Goal: Task Accomplishment & Management: Use online tool/utility

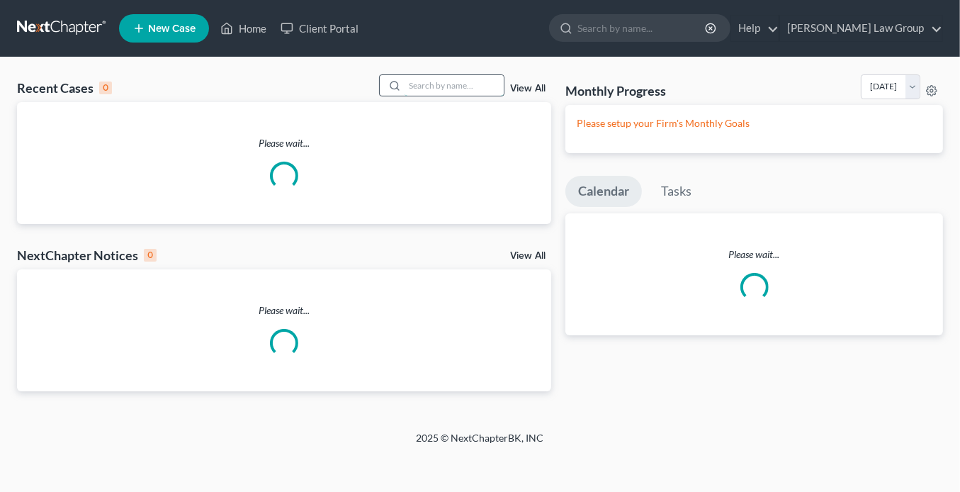
click at [414, 84] on input "search" at bounding box center [453, 85] width 99 height 21
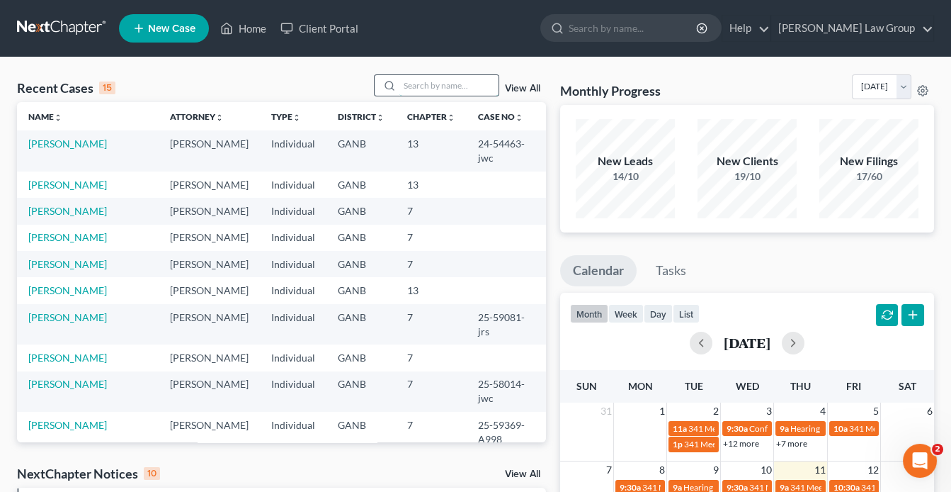
click at [414, 86] on input "search" at bounding box center [449, 85] width 99 height 21
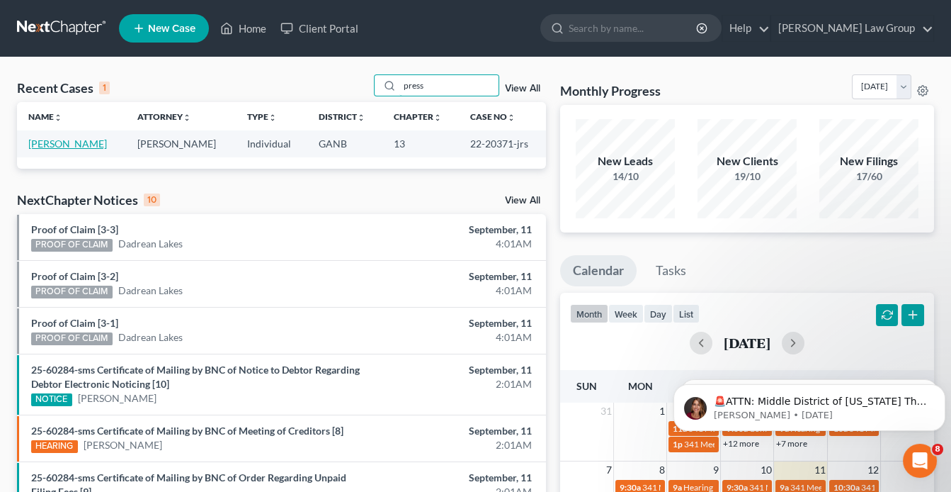
type input "press"
click at [79, 143] on link "[PERSON_NAME]" at bounding box center [67, 143] width 79 height 12
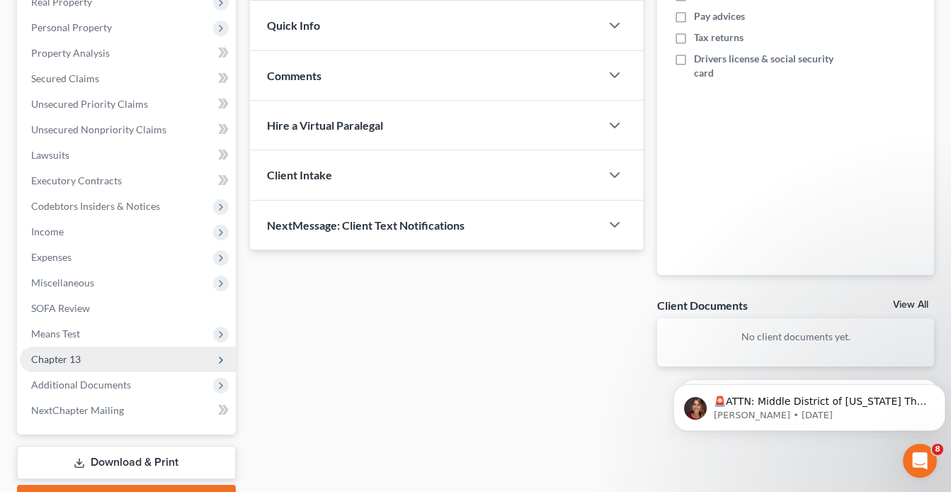
scroll to position [310, 0]
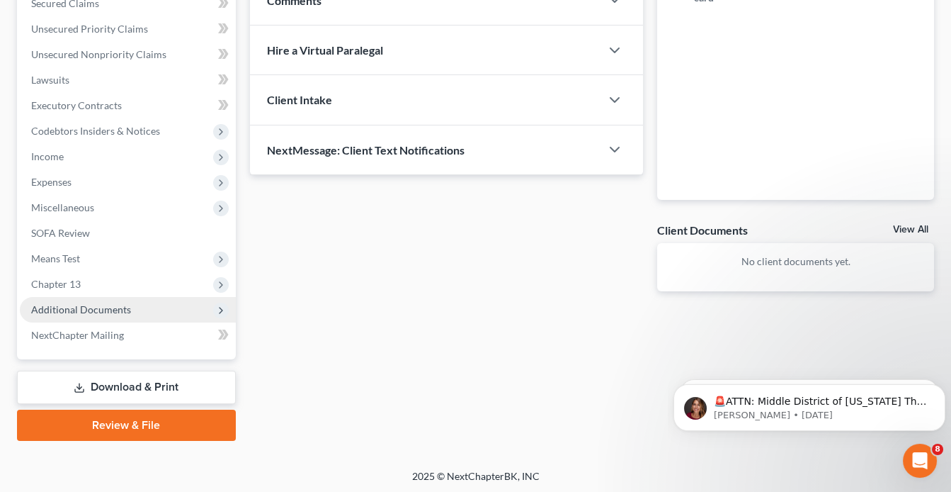
click at [129, 312] on span "Additional Documents" at bounding box center [128, 310] width 216 height 26
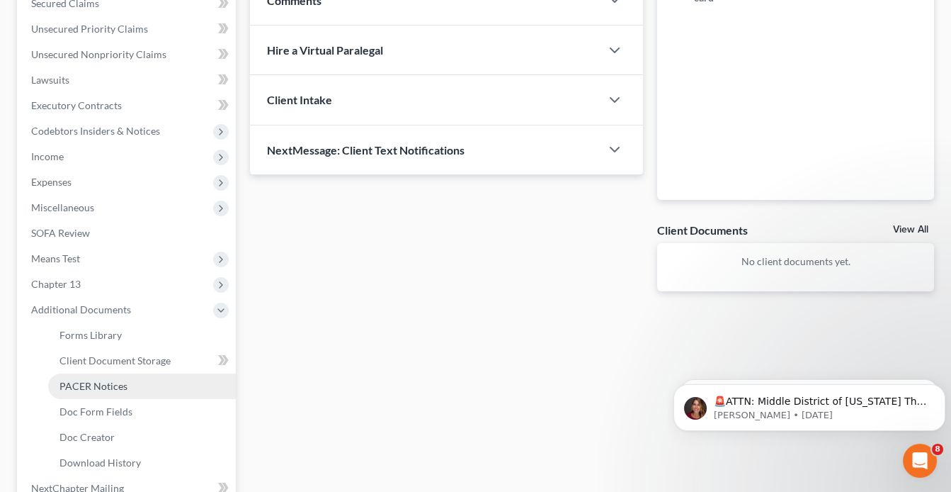
click at [162, 390] on link "PACER Notices" at bounding box center [142, 386] width 188 height 26
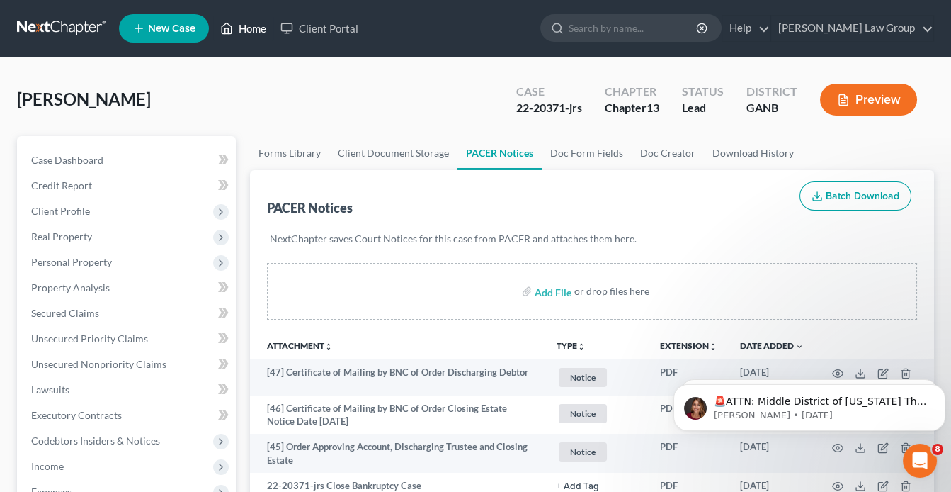
click at [252, 33] on link "Home" at bounding box center [243, 29] width 60 height 26
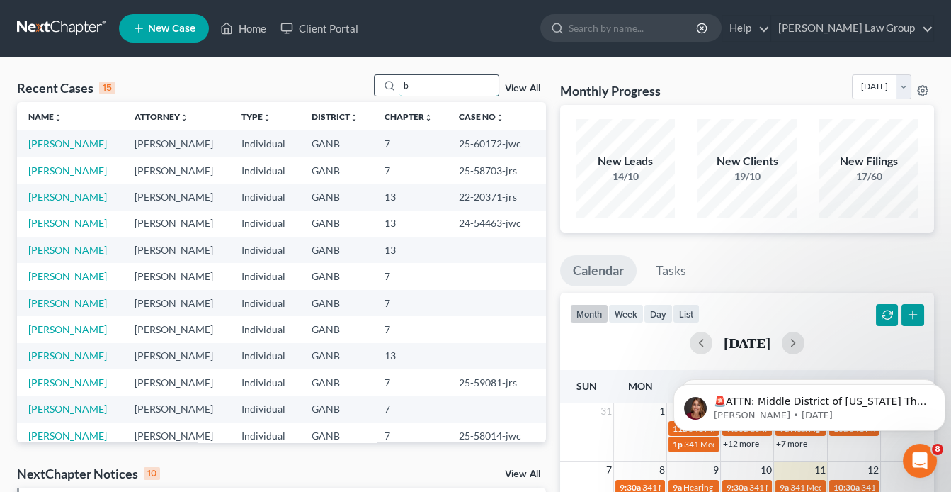
click at [435, 81] on input "b" at bounding box center [449, 85] width 99 height 21
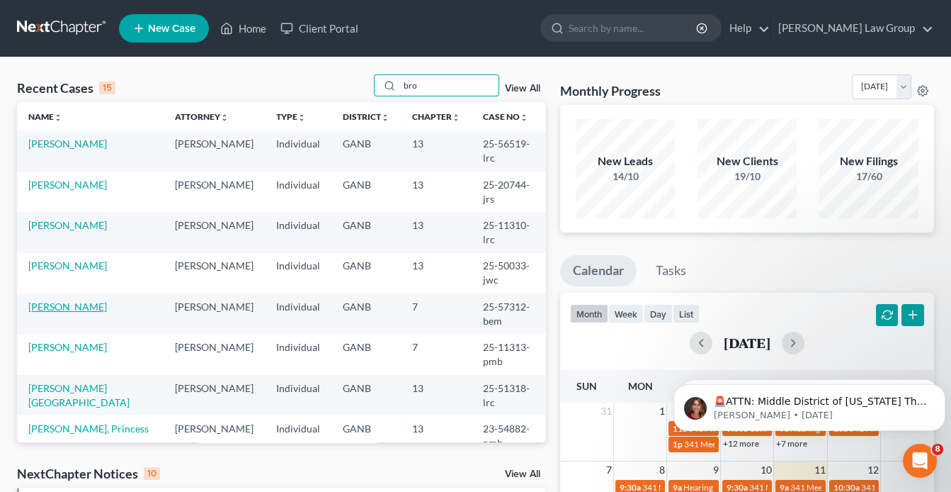
type input "bro"
click at [72, 300] on link "[PERSON_NAME]" at bounding box center [67, 306] width 79 height 12
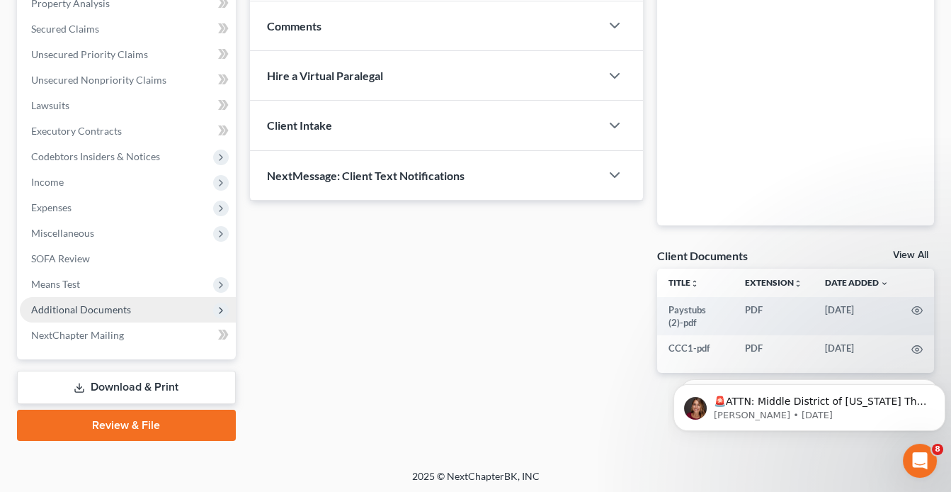
scroll to position [285, 0]
click at [106, 311] on span "Additional Documents" at bounding box center [81, 308] width 100 height 12
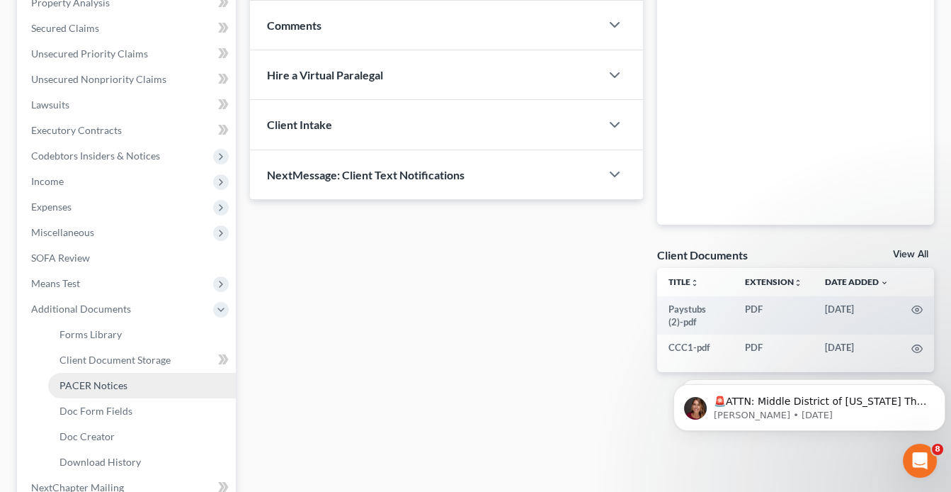
click at [109, 380] on span "PACER Notices" at bounding box center [94, 385] width 68 height 12
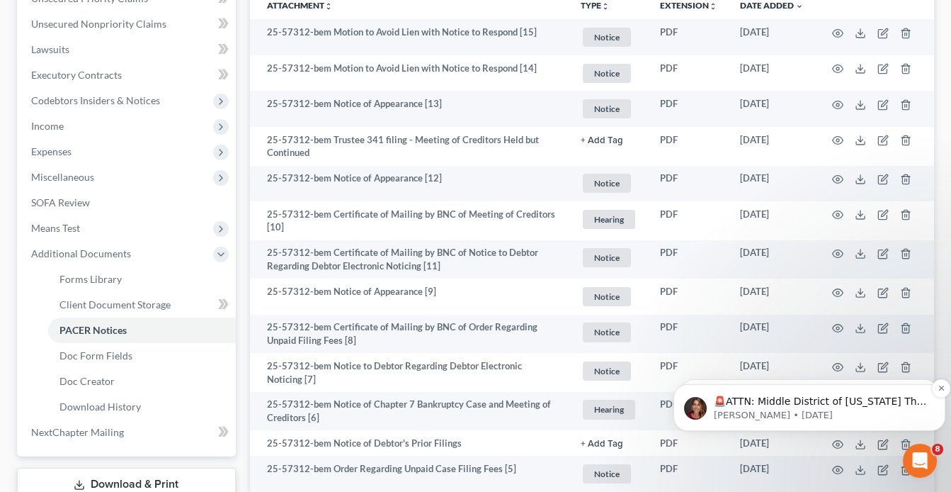
scroll to position [397, 0]
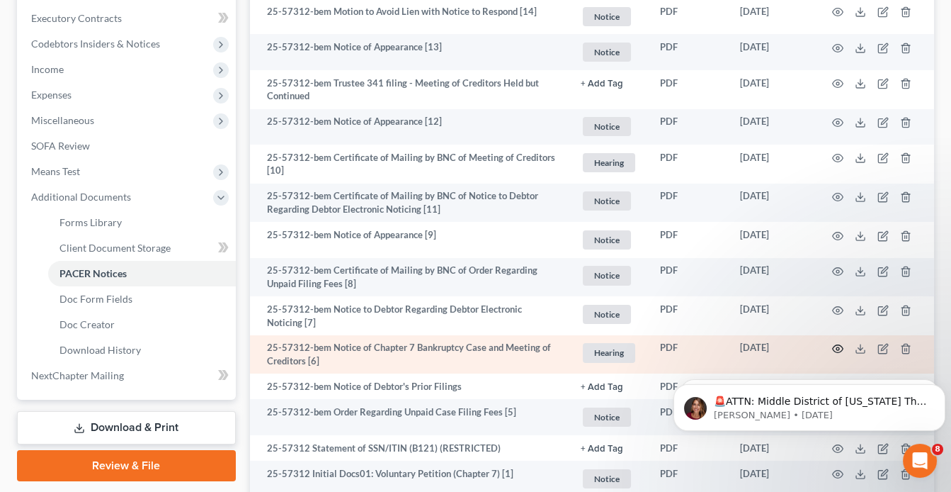
click at [840, 346] on icon "button" at bounding box center [837, 348] width 11 height 11
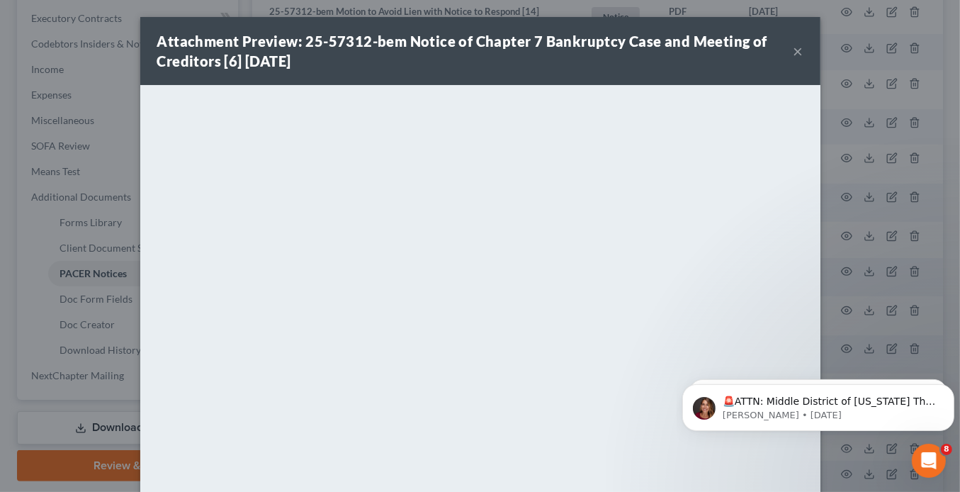
click at [793, 53] on button "×" at bounding box center [798, 51] width 10 height 17
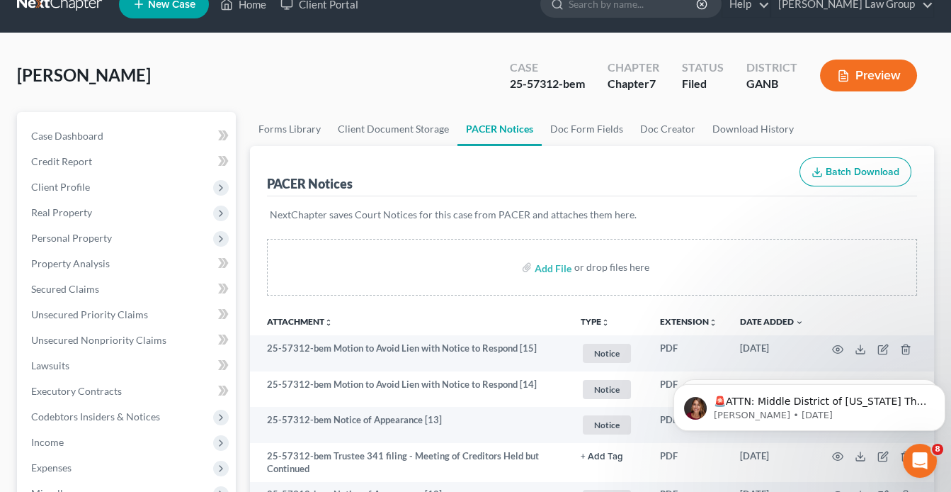
scroll to position [0, 0]
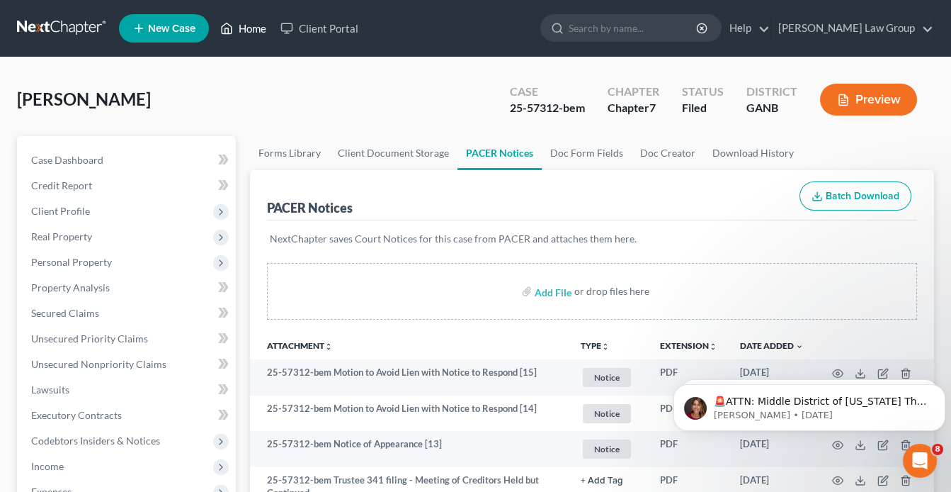
click at [249, 30] on link "Home" at bounding box center [243, 29] width 60 height 26
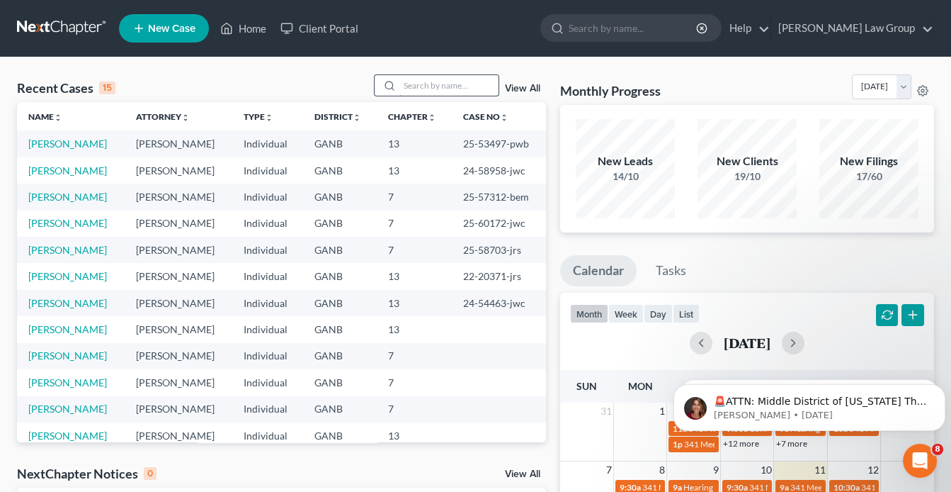
click at [431, 86] on input "search" at bounding box center [449, 85] width 99 height 21
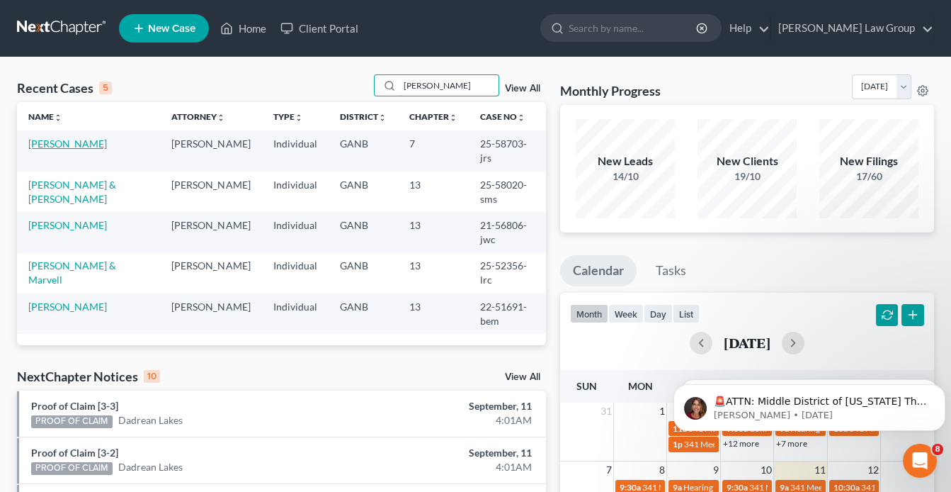
type input "[PERSON_NAME]"
click at [54, 144] on link "[PERSON_NAME]" at bounding box center [67, 143] width 79 height 12
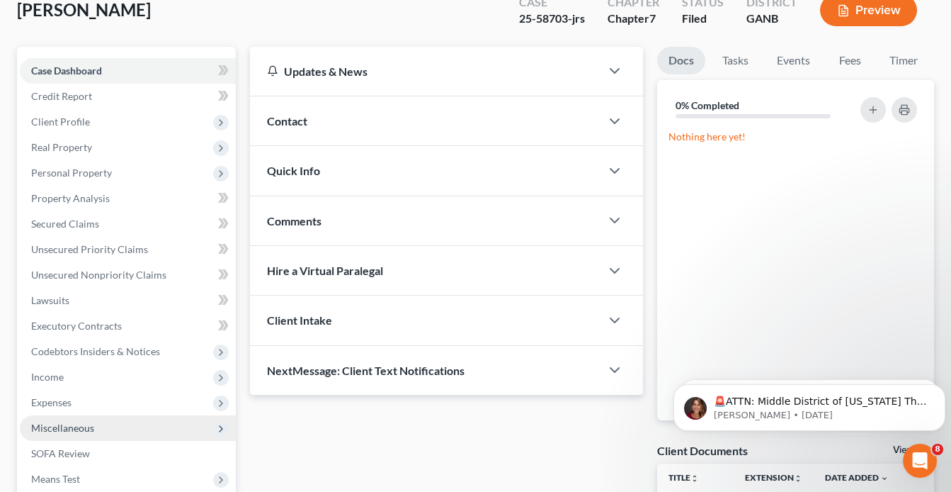
scroll to position [113, 0]
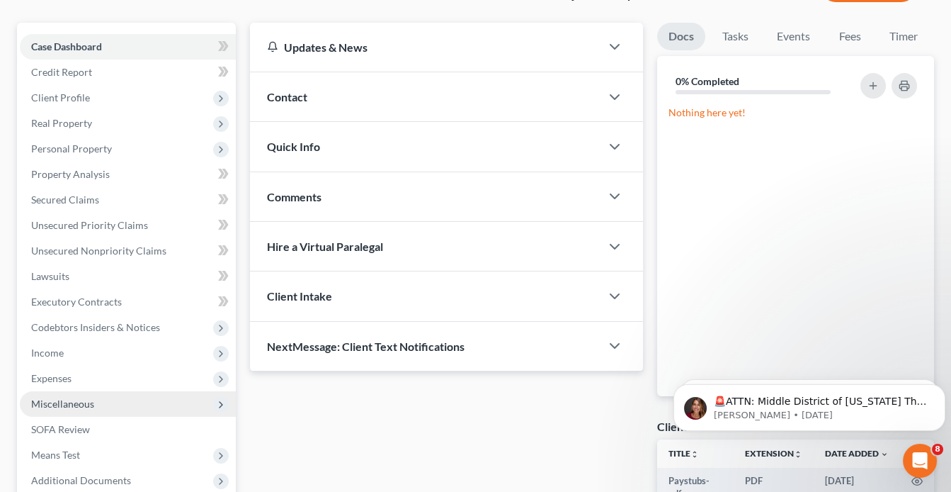
click at [54, 401] on span "Miscellaneous" at bounding box center [62, 403] width 63 height 12
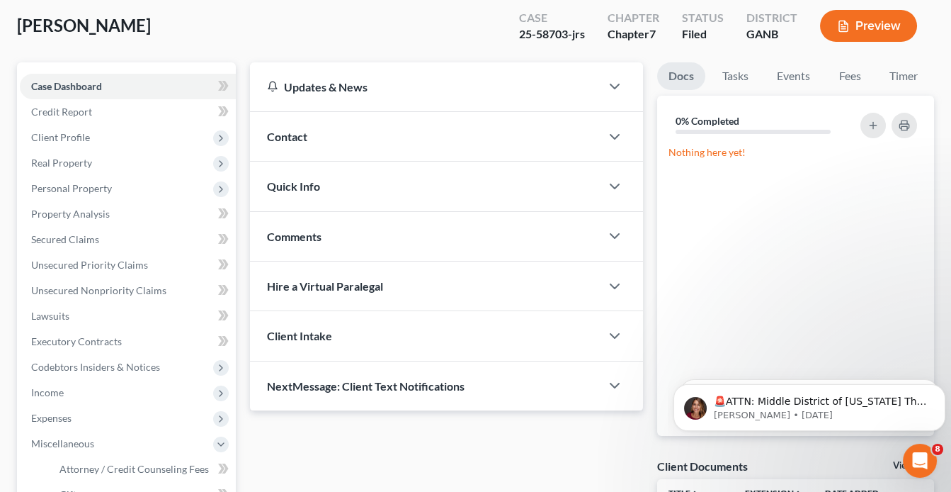
scroll to position [57, 0]
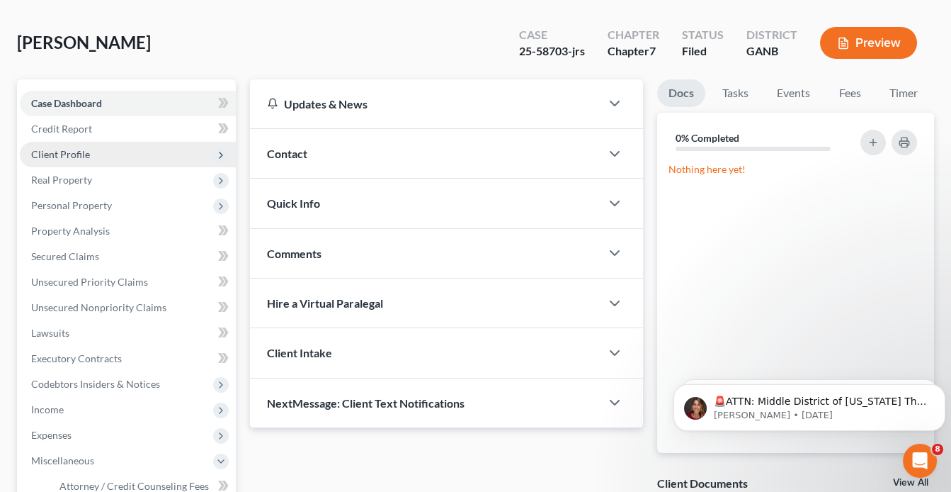
click at [64, 154] on span "Client Profile" at bounding box center [60, 154] width 59 height 12
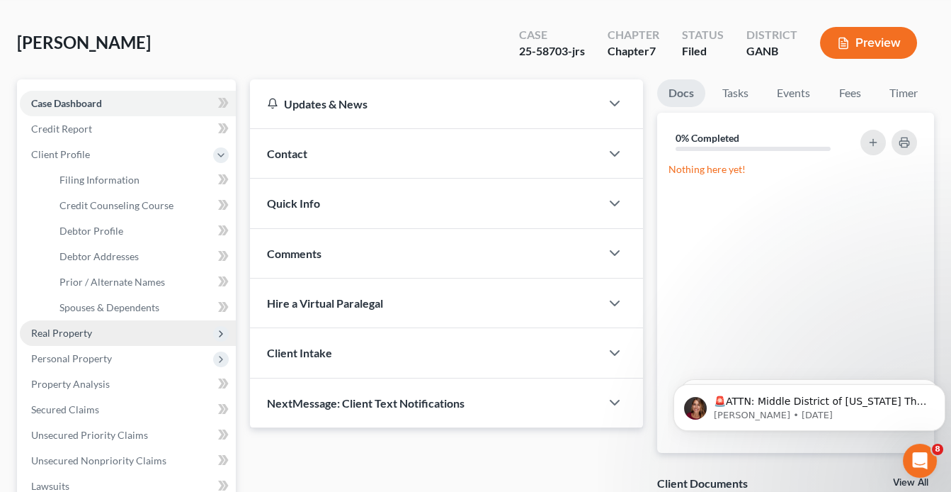
click at [57, 330] on span "Real Property" at bounding box center [61, 333] width 61 height 12
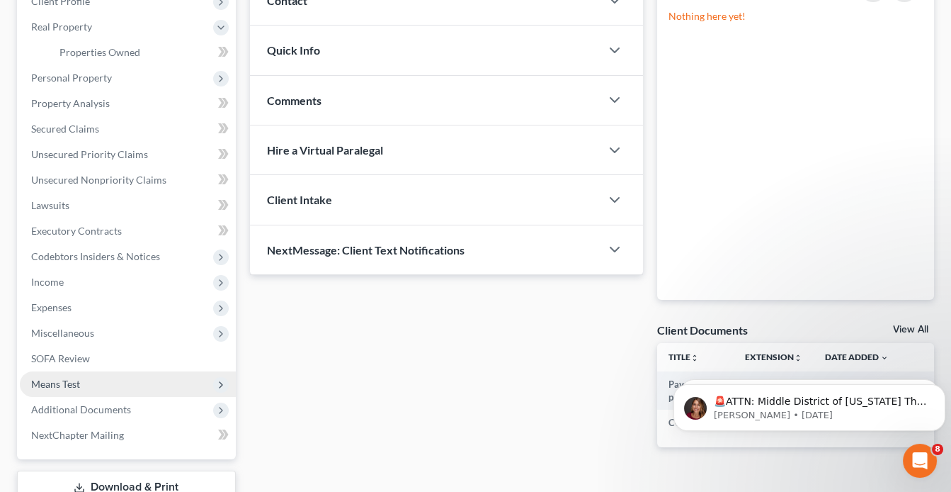
scroll to position [227, 0]
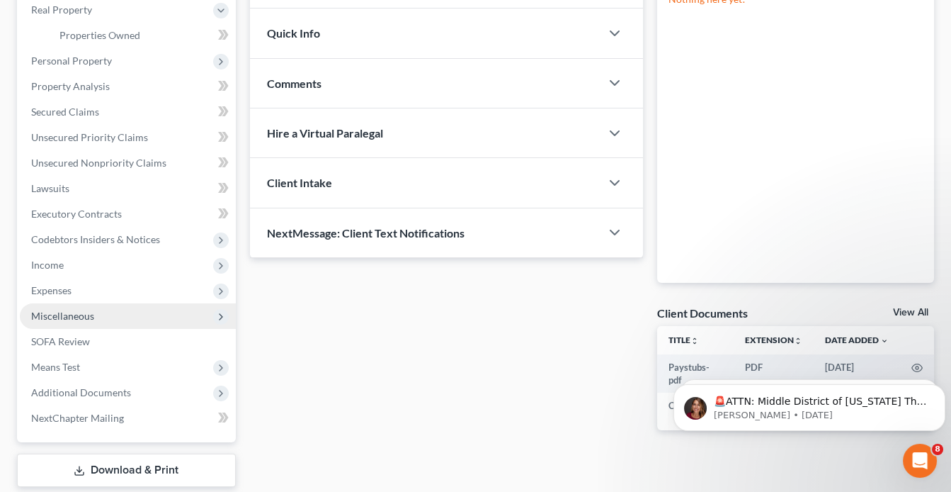
click at [58, 314] on span "Miscellaneous" at bounding box center [62, 316] width 63 height 12
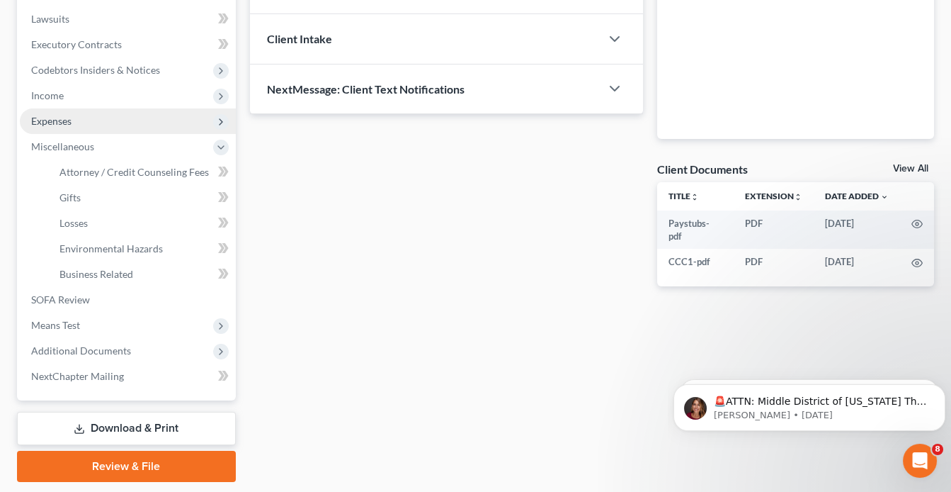
scroll to position [412, 0]
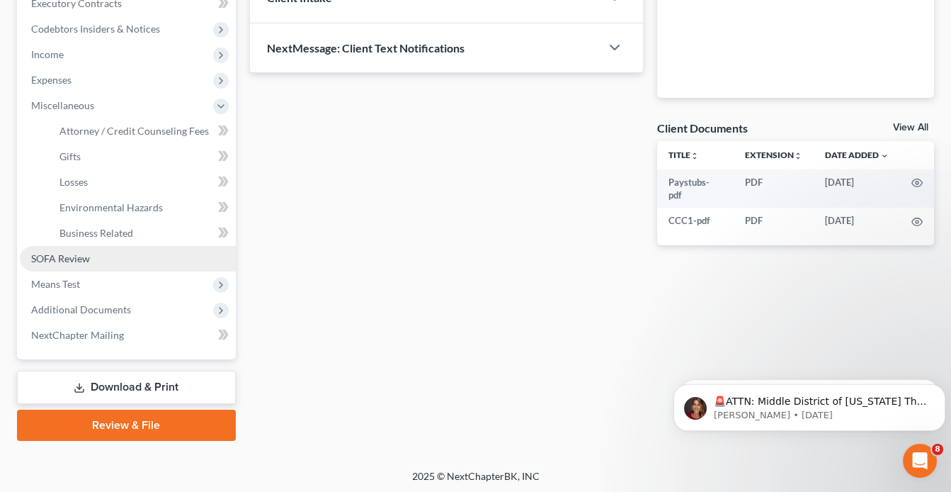
click at [66, 252] on span "SOFA Review" at bounding box center [60, 258] width 59 height 12
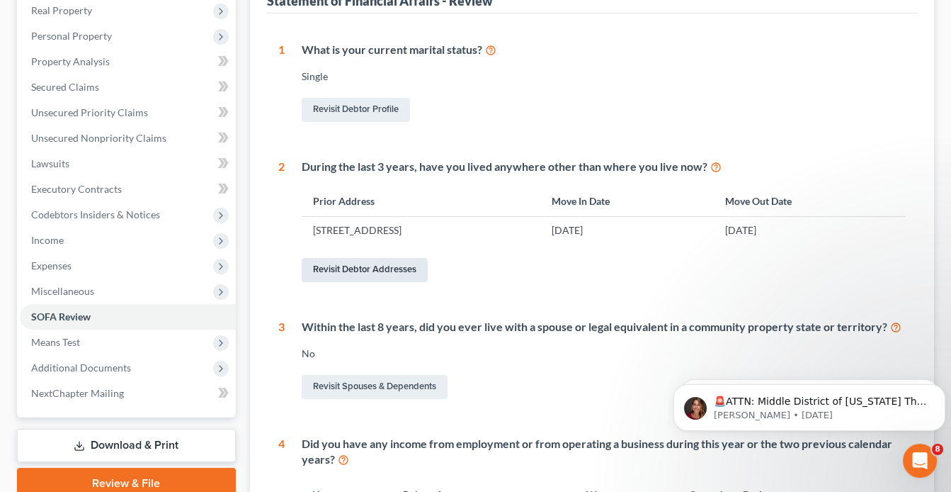
scroll to position [120, 0]
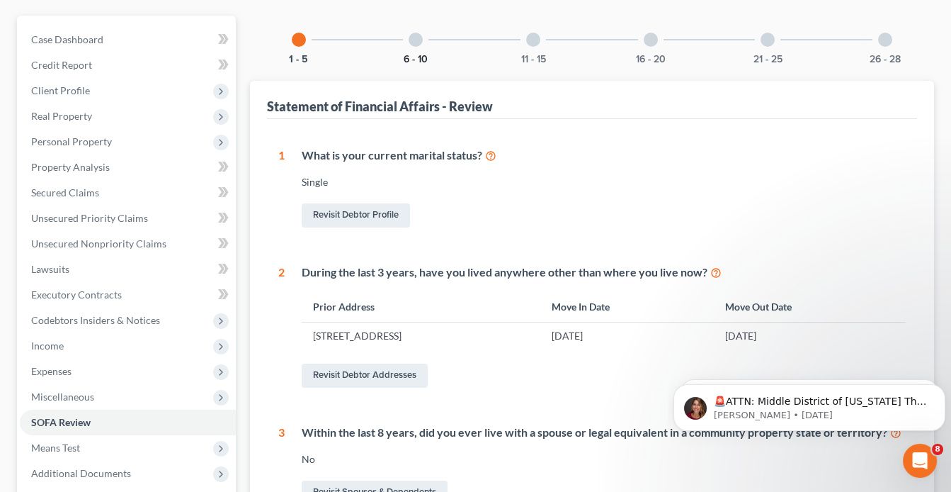
click at [411, 60] on button "6 - 10" at bounding box center [416, 60] width 24 height 10
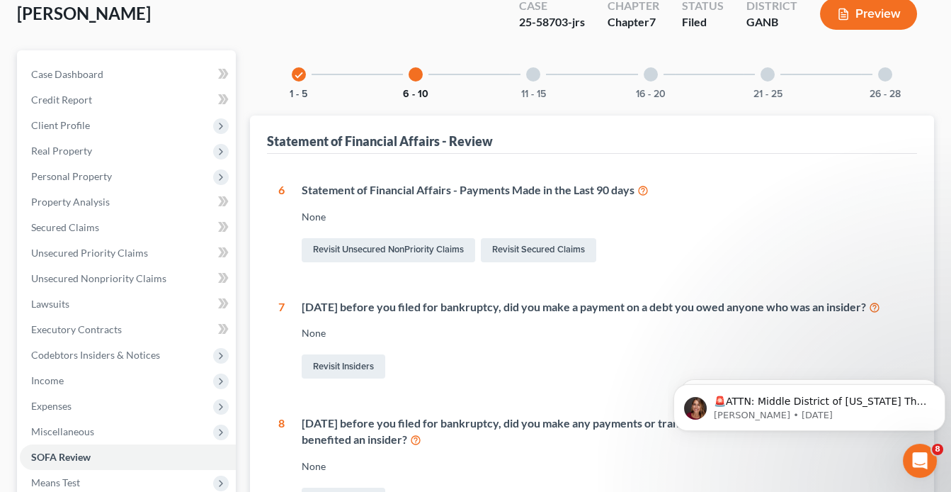
scroll to position [0, 0]
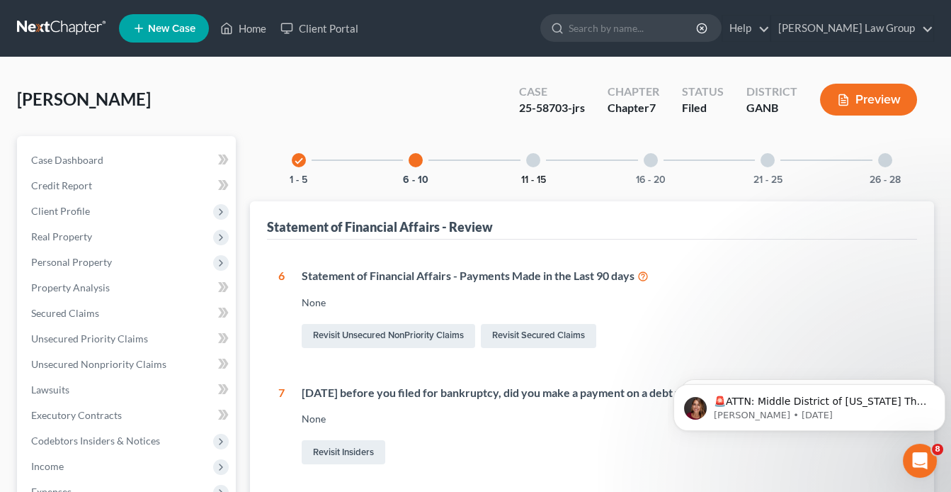
click at [528, 175] on button "11 - 15" at bounding box center [533, 180] width 25 height 10
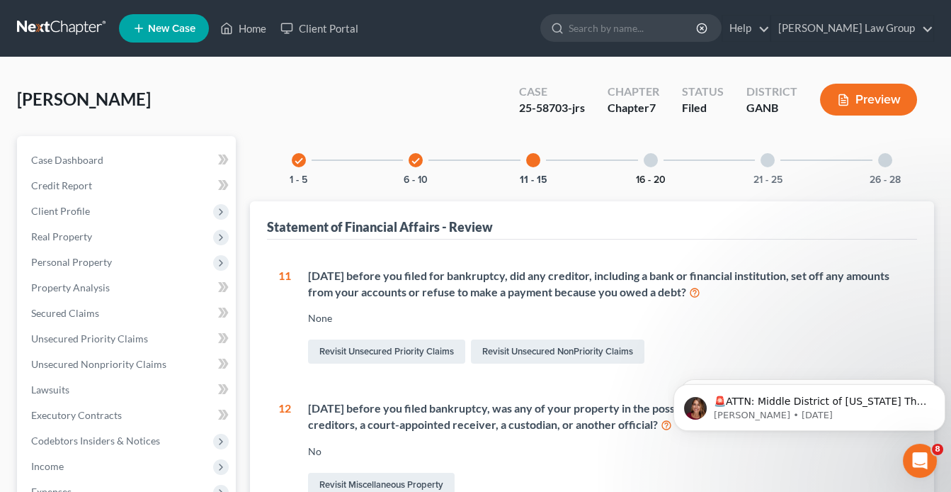
click at [658, 178] on button "16 - 20" at bounding box center [651, 180] width 30 height 10
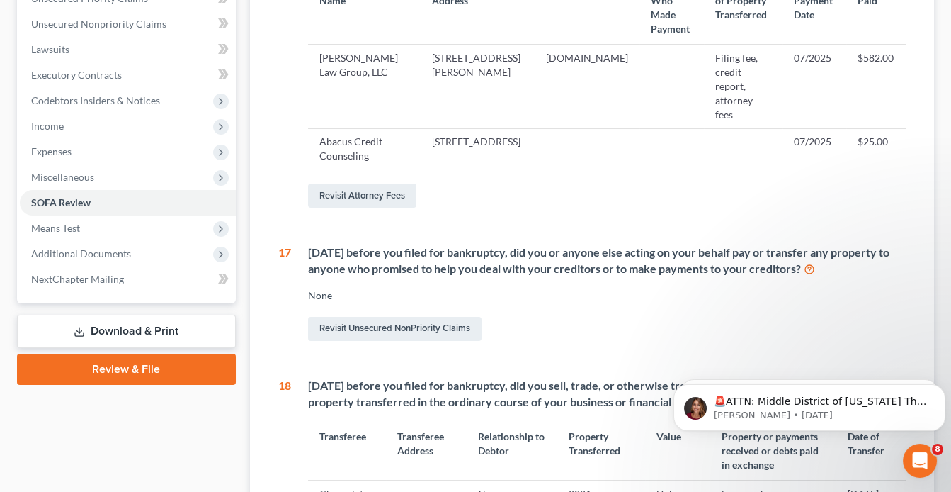
scroll to position [510, 0]
